Goal: Find specific page/section

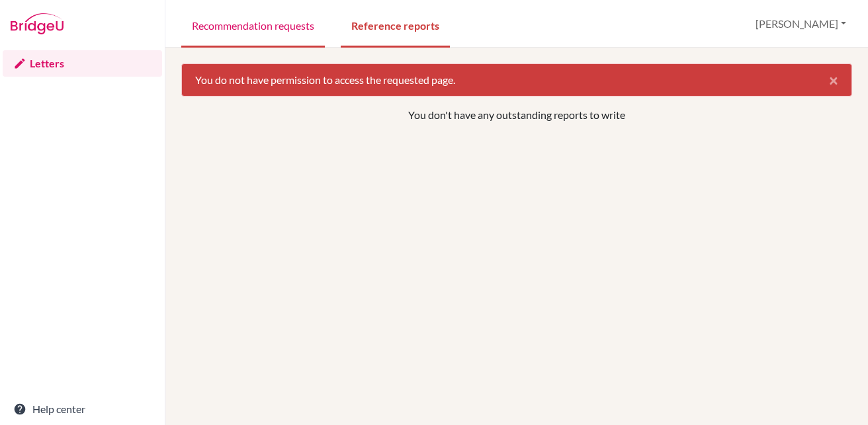
click at [273, 30] on link "Recommendation requests" at bounding box center [253, 25] width 144 height 46
